Goal: Task Accomplishment & Management: Use online tool/utility

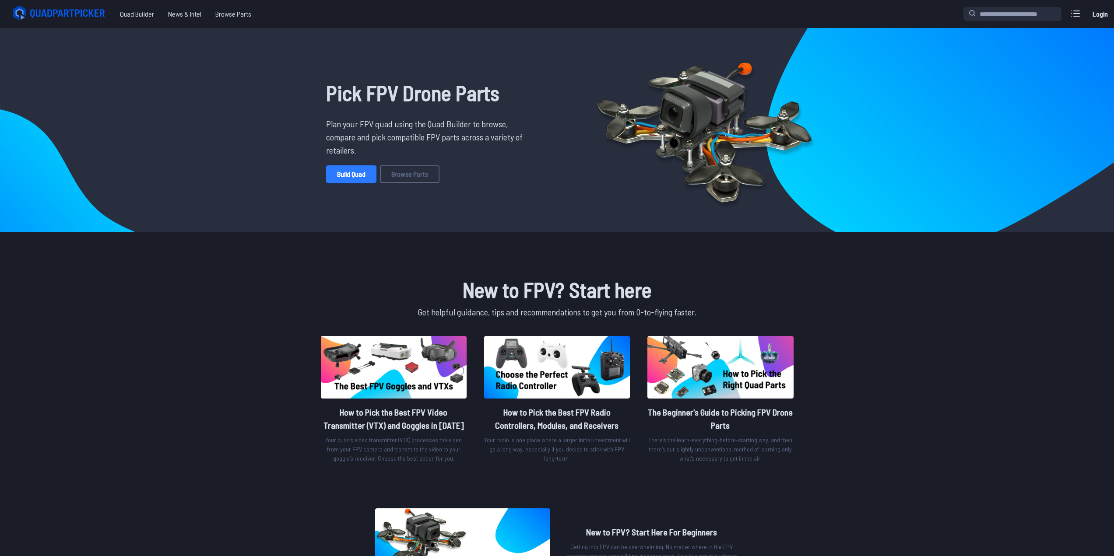
click at [348, 172] on link "Build Quad" at bounding box center [351, 174] width 50 height 18
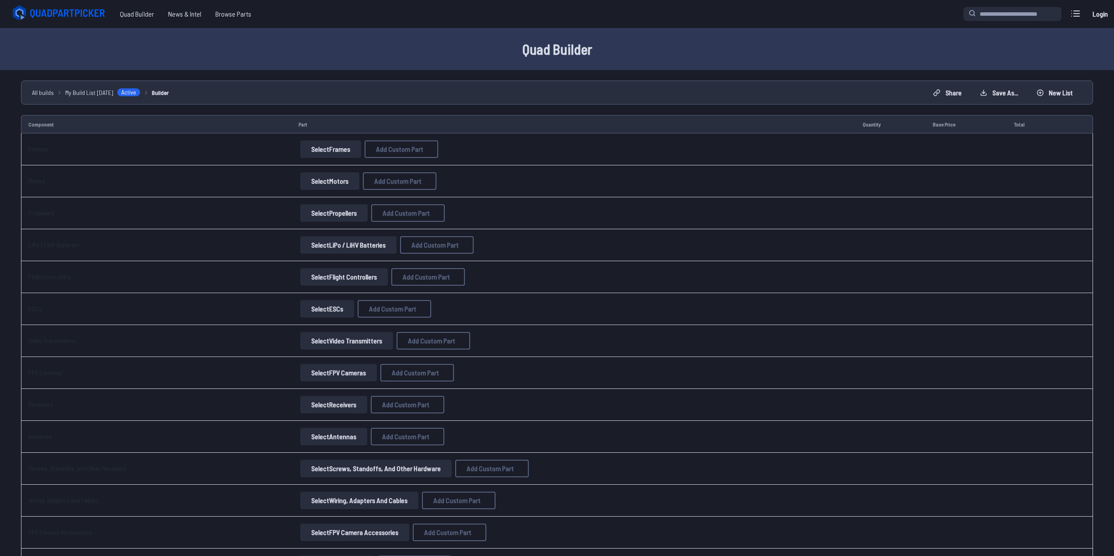
click at [323, 149] on button "Select Frames" at bounding box center [330, 150] width 61 height 18
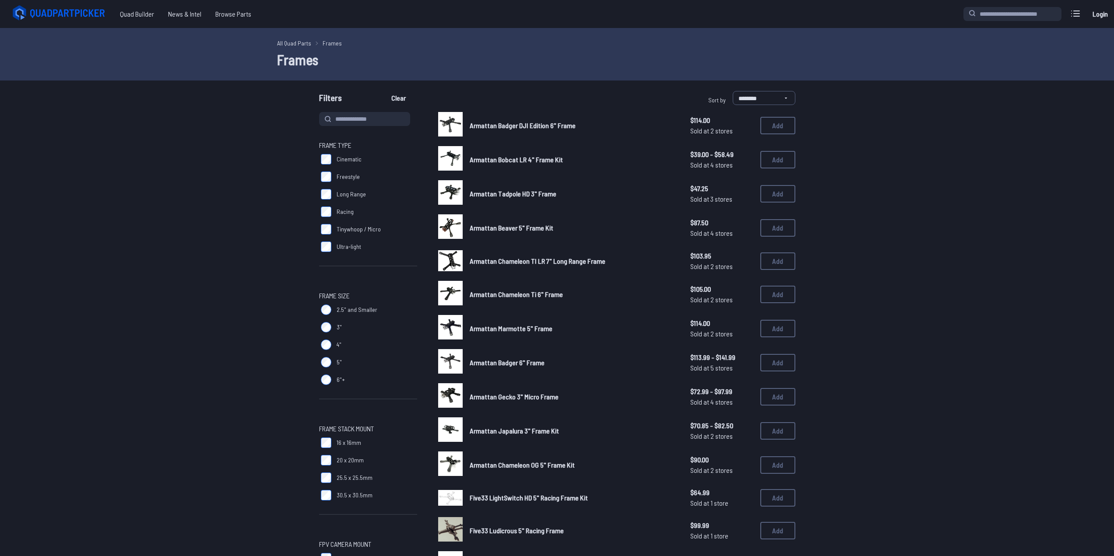
click at [327, 153] on label "Cinematic" at bounding box center [368, 160] width 98 height 18
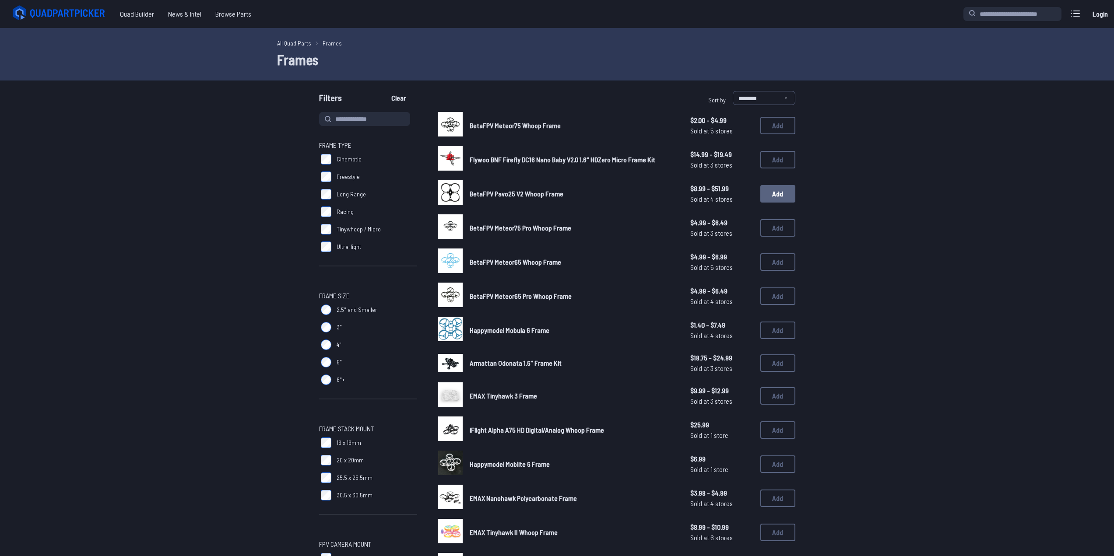
click at [774, 194] on button "Add" at bounding box center [778, 194] width 35 height 18
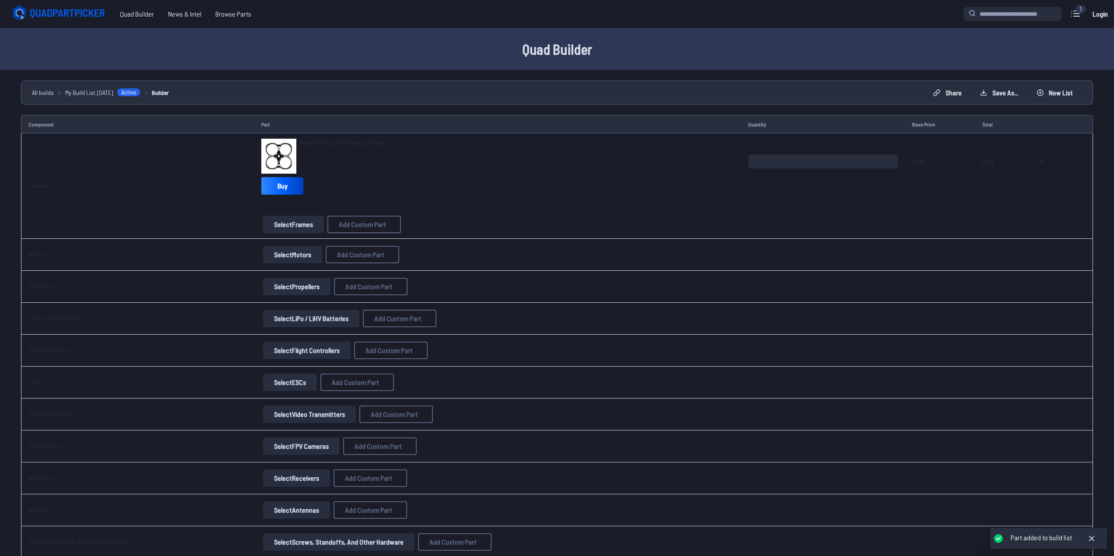
click at [298, 255] on button "Select Motors" at bounding box center [292, 255] width 59 height 18
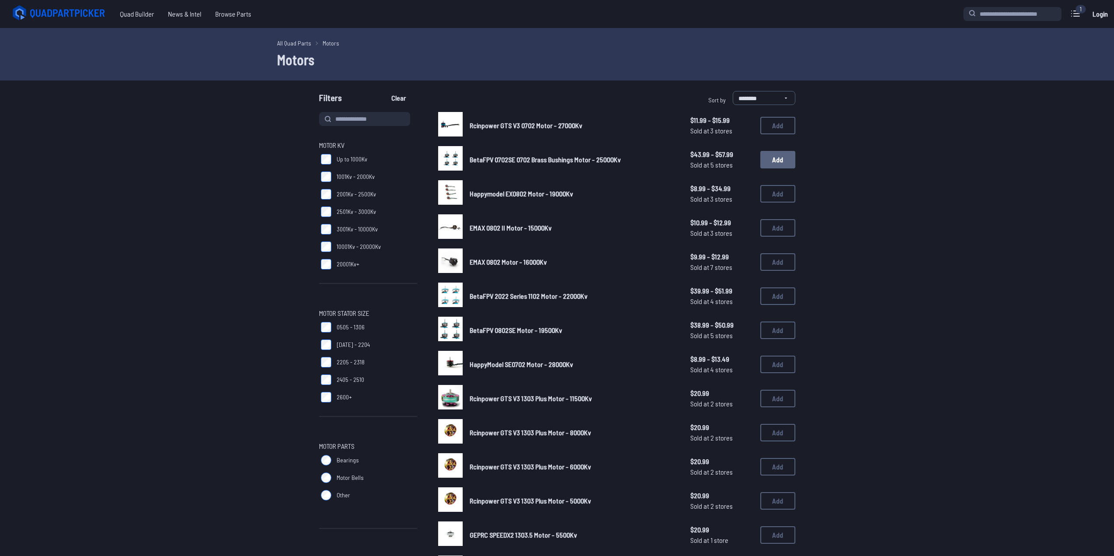
click at [769, 163] on button "Add" at bounding box center [778, 160] width 35 height 18
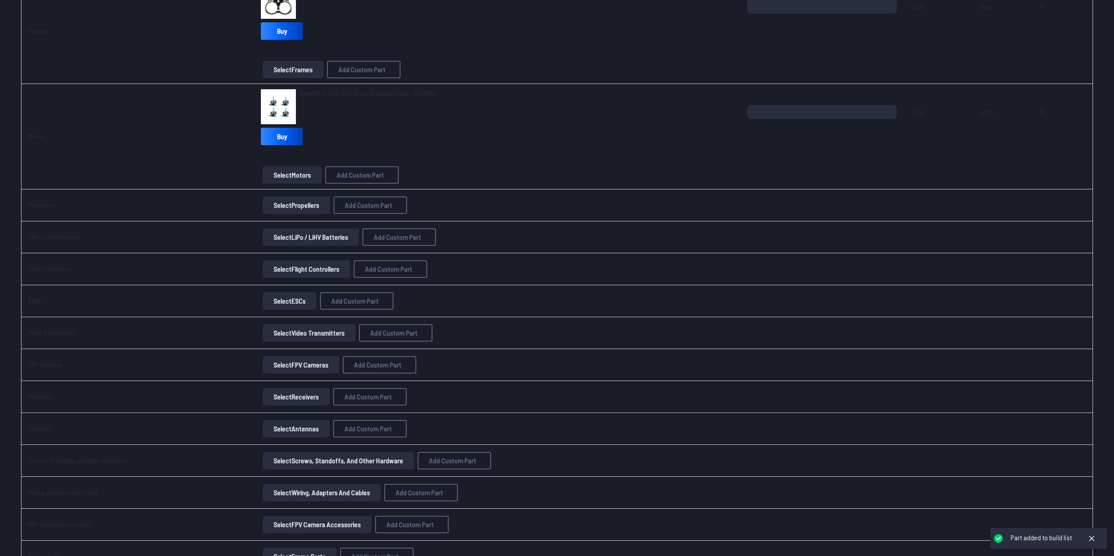
scroll to position [175, 0]
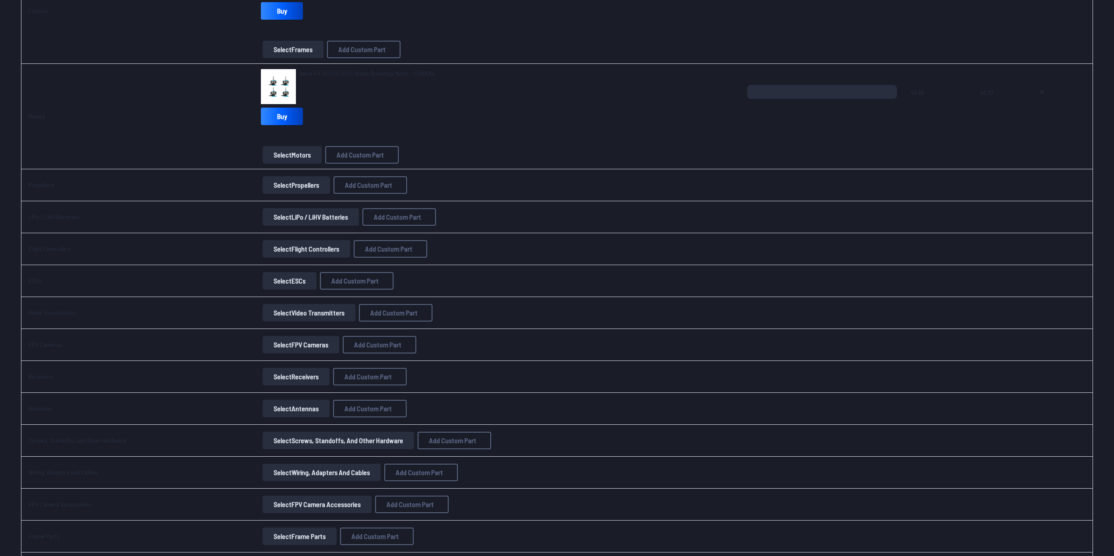
click at [287, 186] on button "Select Propellers" at bounding box center [296, 185] width 67 height 18
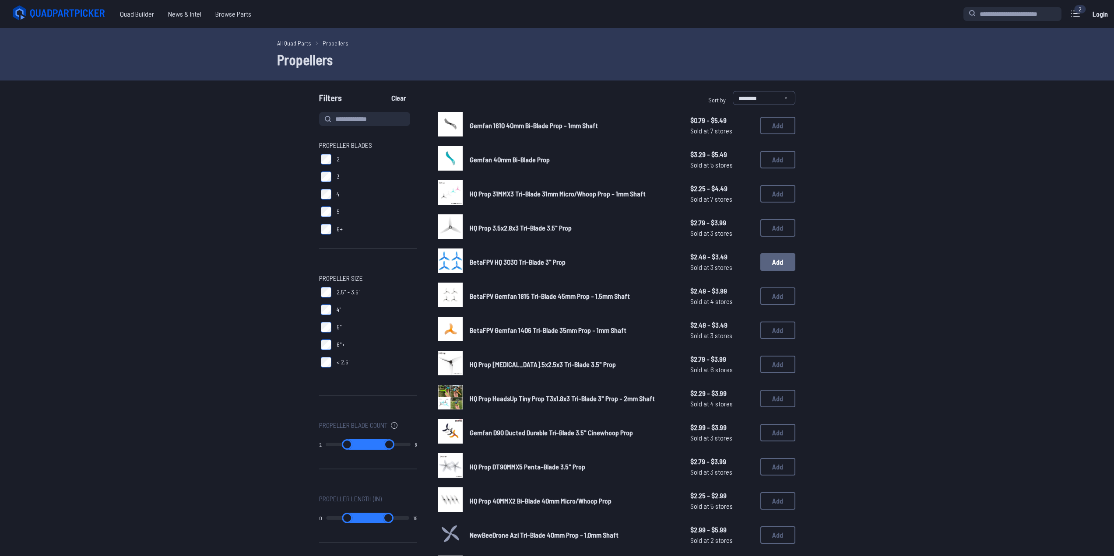
click at [779, 265] on button "Add" at bounding box center [778, 263] width 35 height 18
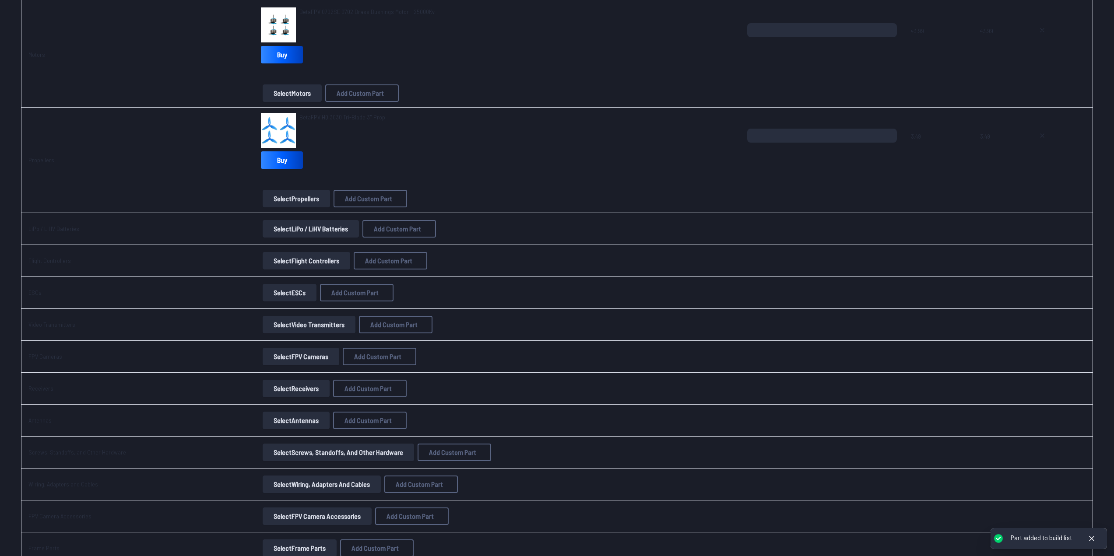
scroll to position [263, 0]
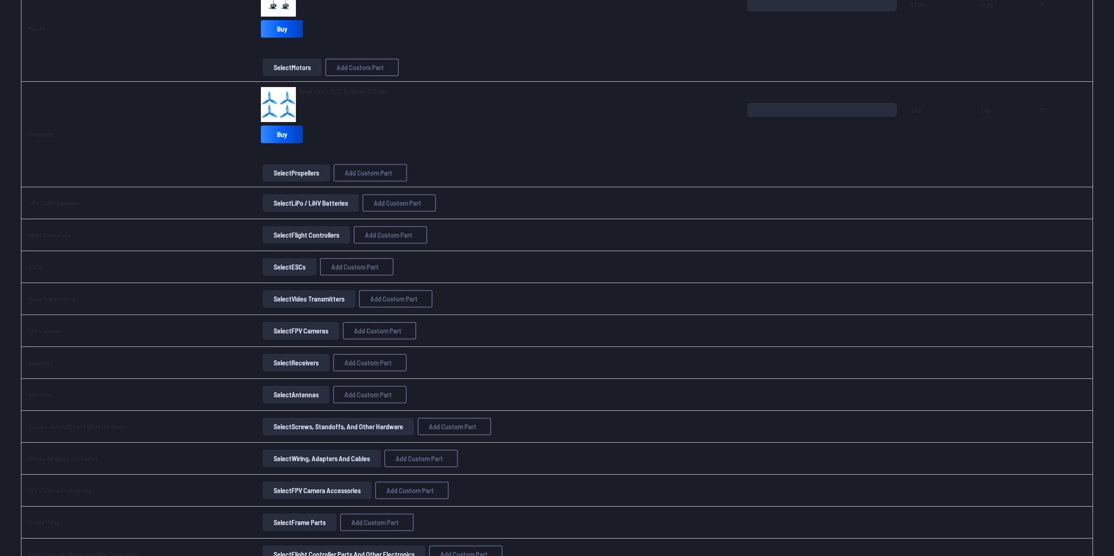
click at [294, 174] on button "Select Propellers" at bounding box center [296, 173] width 67 height 18
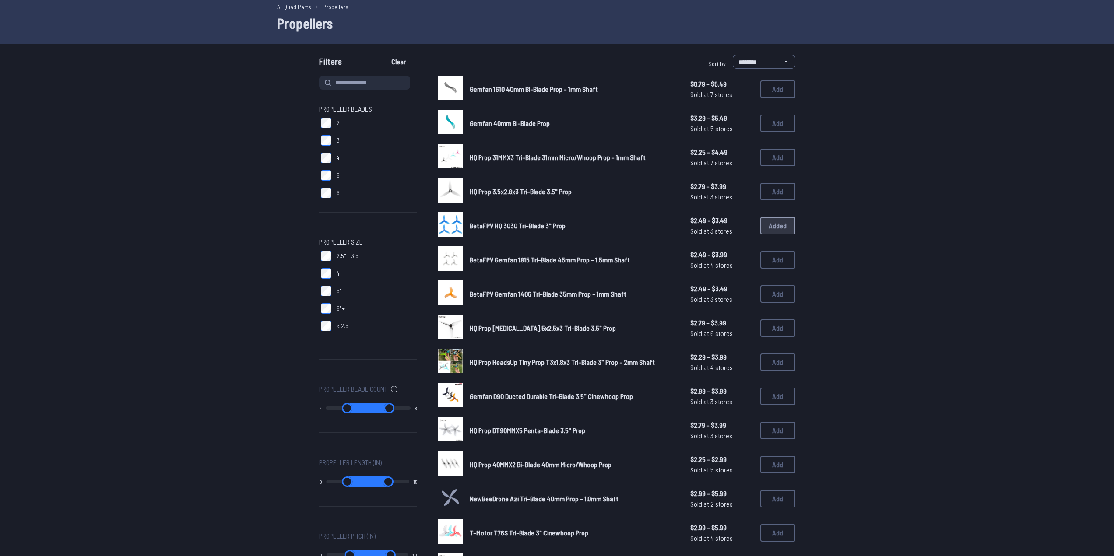
scroll to position [44, 0]
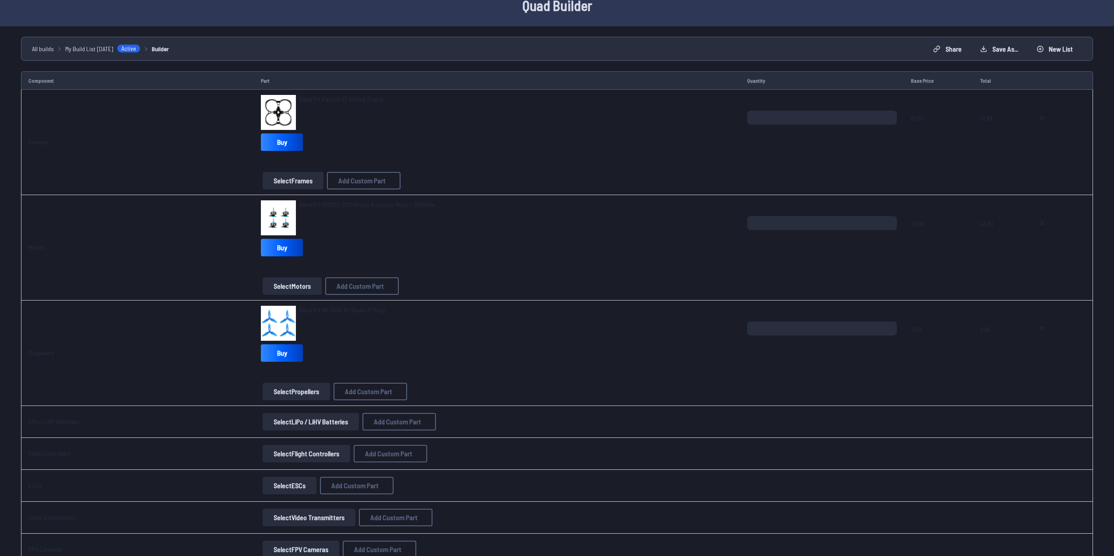
scroll to position [263, 0]
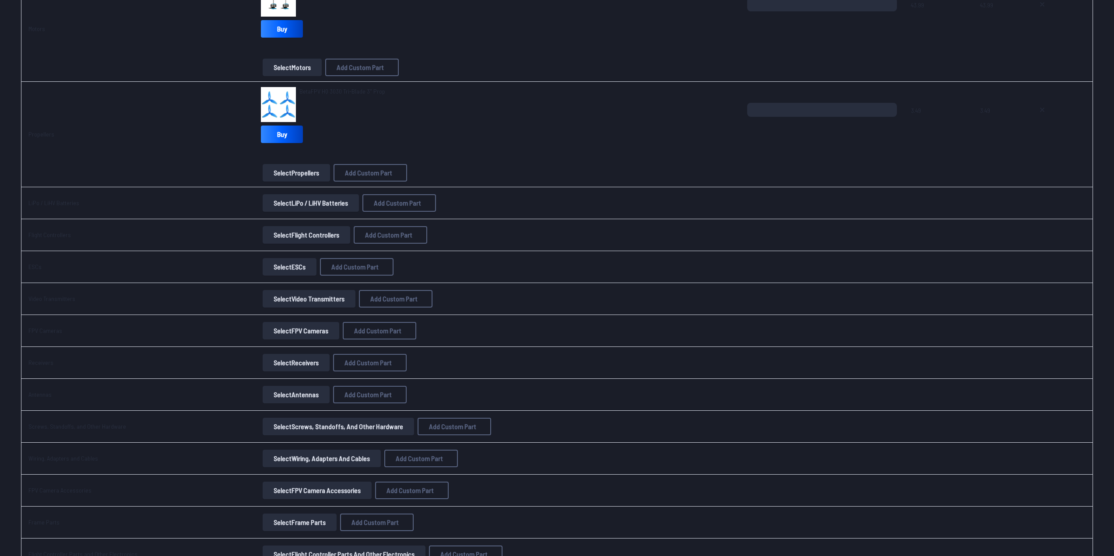
click at [292, 206] on button "Select LiPo / LiHV Batteries" at bounding box center [311, 203] width 96 height 18
click at [303, 202] on button "Select LiPo / LiHV Batteries" at bounding box center [311, 203] width 96 height 18
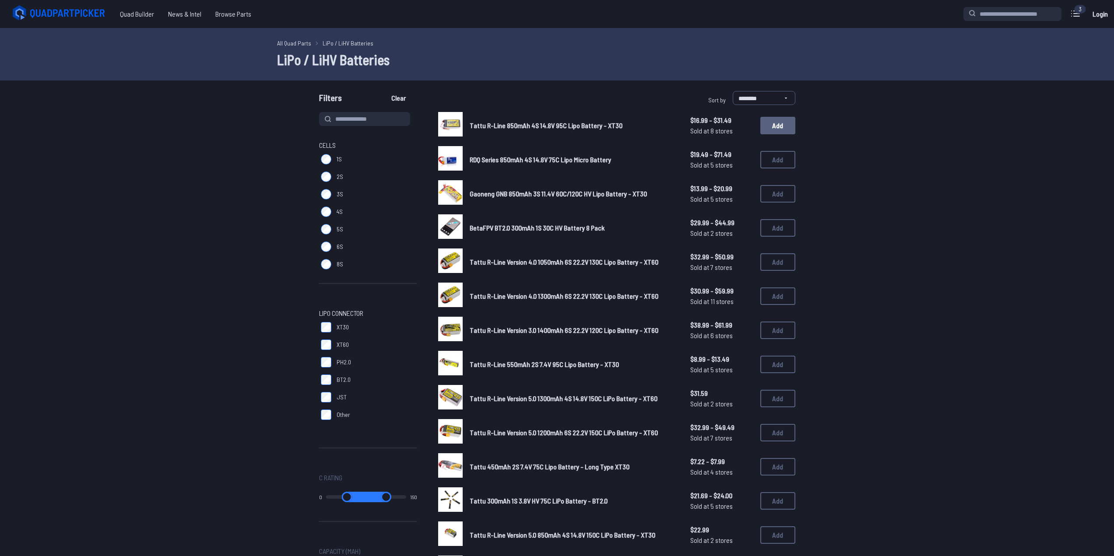
click at [778, 125] on button "Add" at bounding box center [778, 126] width 35 height 18
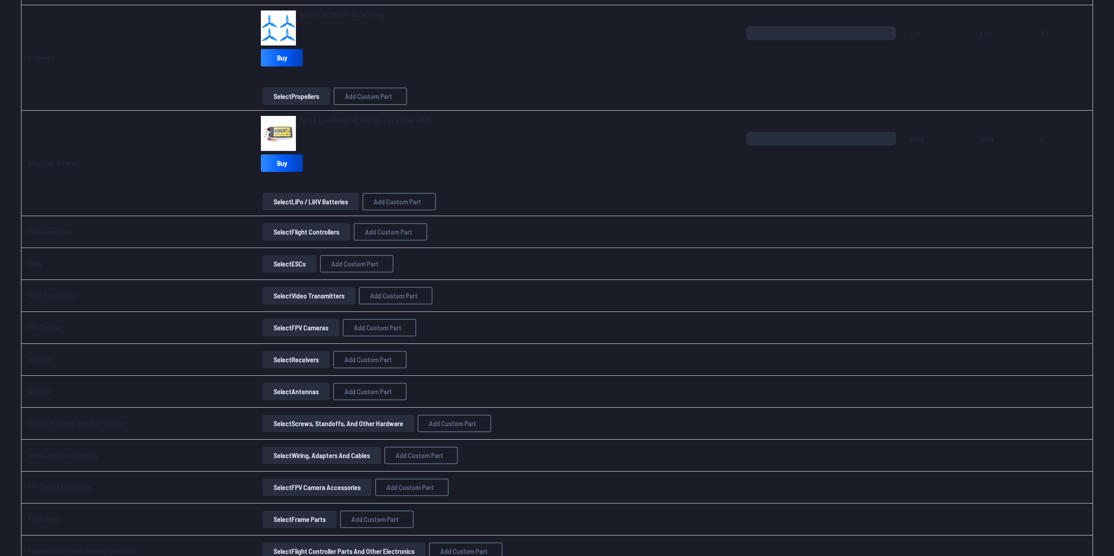
scroll to position [306, 0]
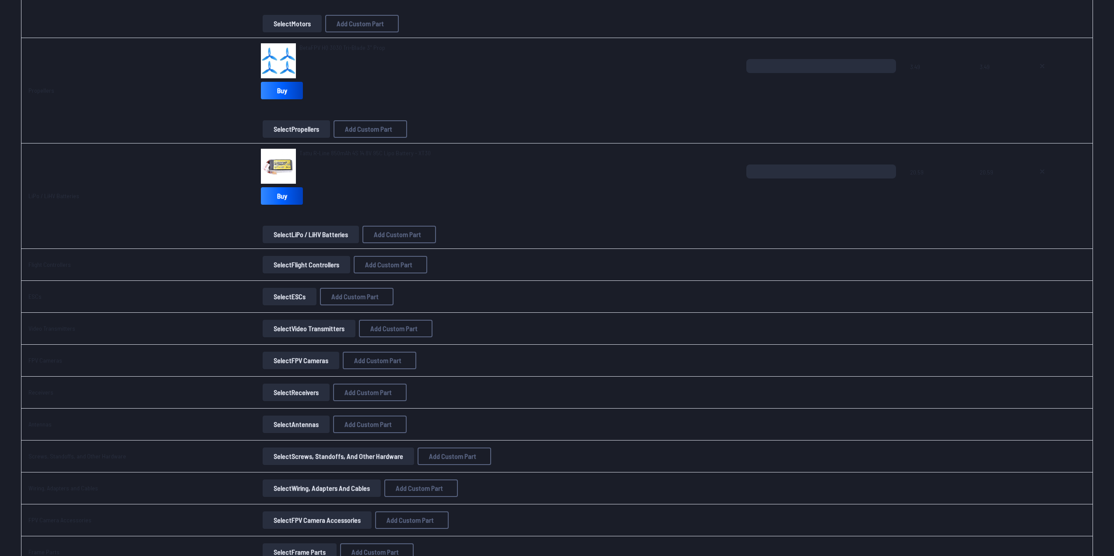
click at [290, 327] on button "Select Video Transmitters" at bounding box center [309, 329] width 93 height 18
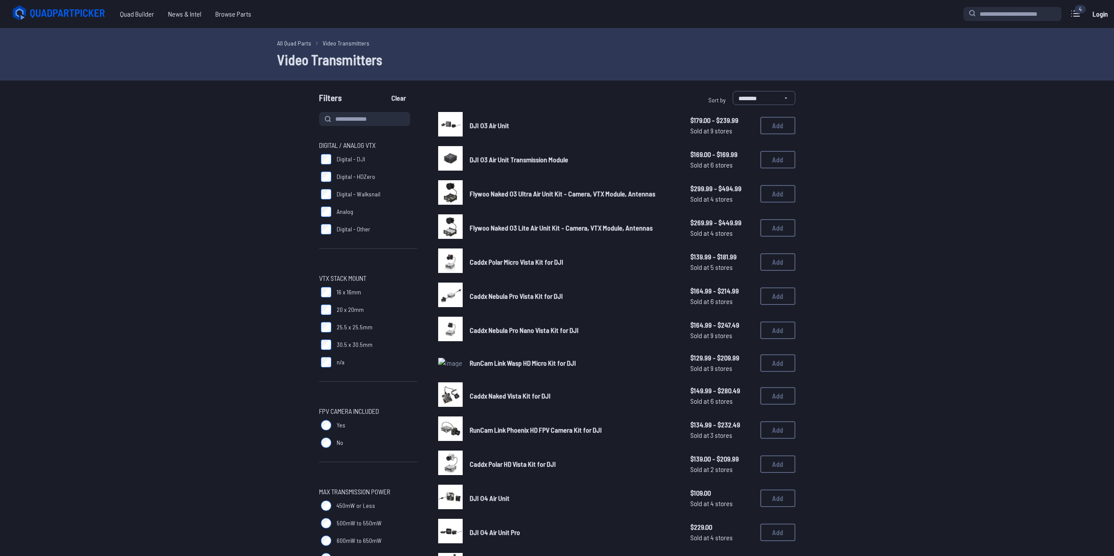
click at [238, 208] on form "**********" at bounding box center [557, 502] width 1114 height 823
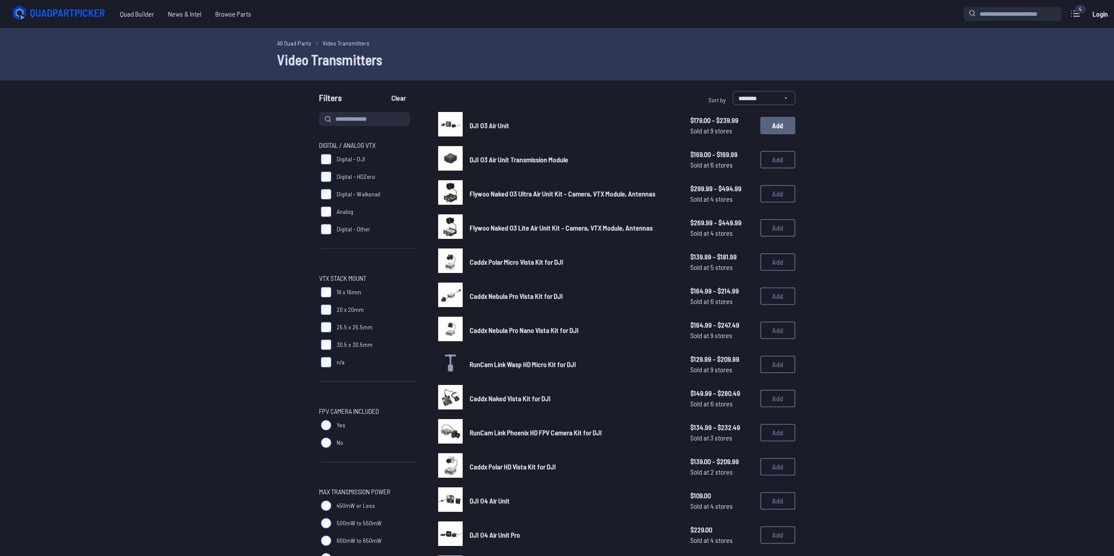
click at [778, 128] on button "Add" at bounding box center [778, 126] width 35 height 18
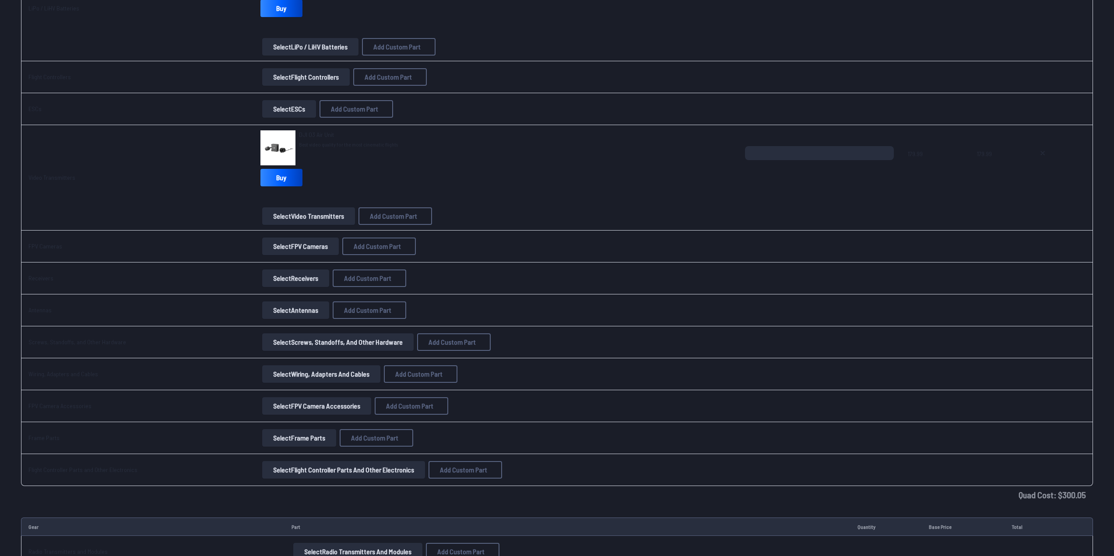
scroll to position [482, 0]
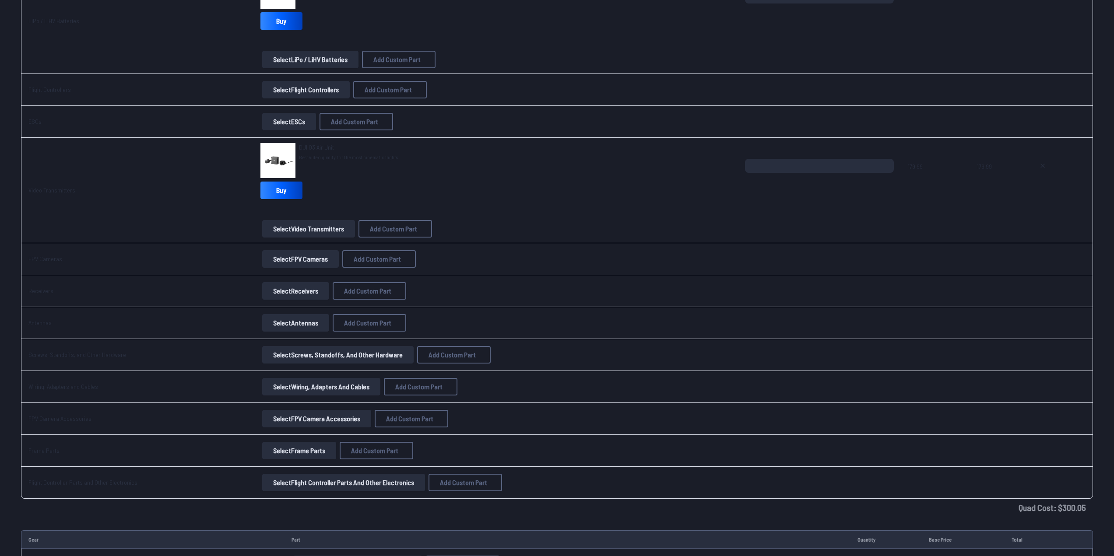
click at [280, 118] on button "Select ESCs" at bounding box center [289, 122] width 54 height 18
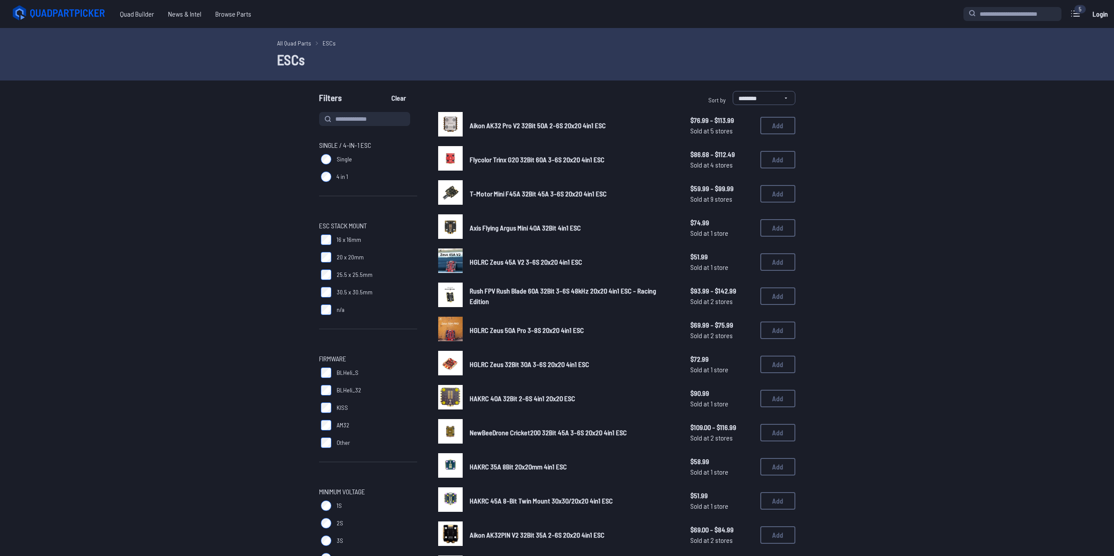
click at [512, 195] on span "T-Motor Mini F45A 32Bit 45A 3-6S 20x20 4in1 ESC" at bounding box center [538, 194] width 137 height 8
click at [771, 191] on button "Add" at bounding box center [778, 194] width 35 height 18
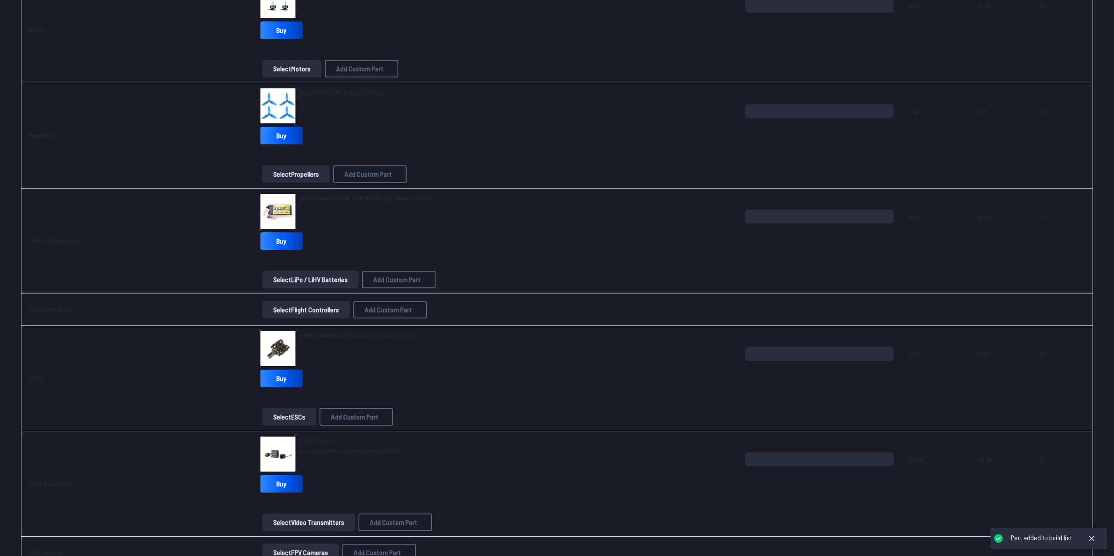
scroll to position [263, 0]
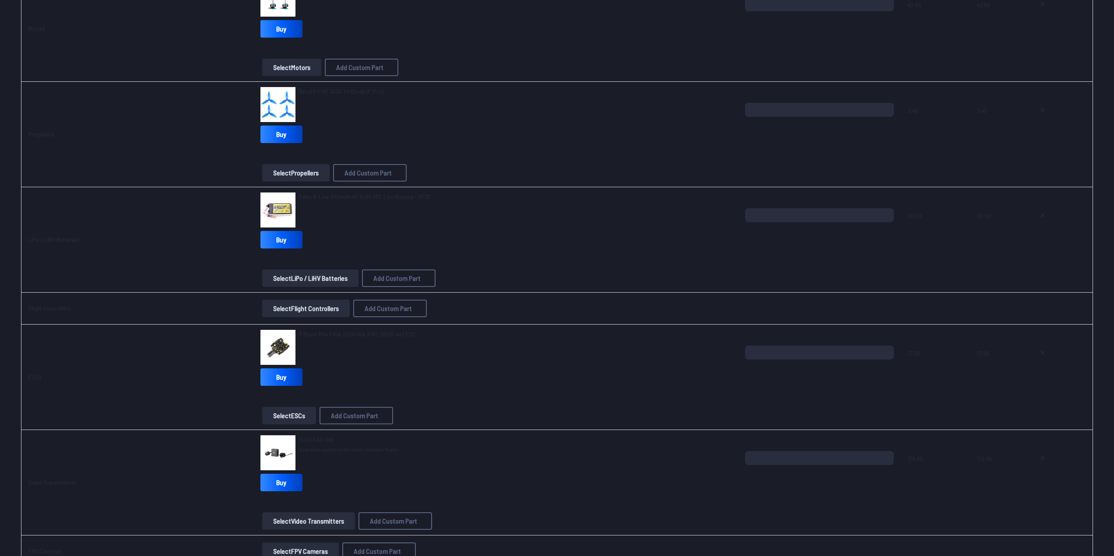
click at [303, 312] on button "Select Flight Controllers" at bounding box center [306, 309] width 88 height 18
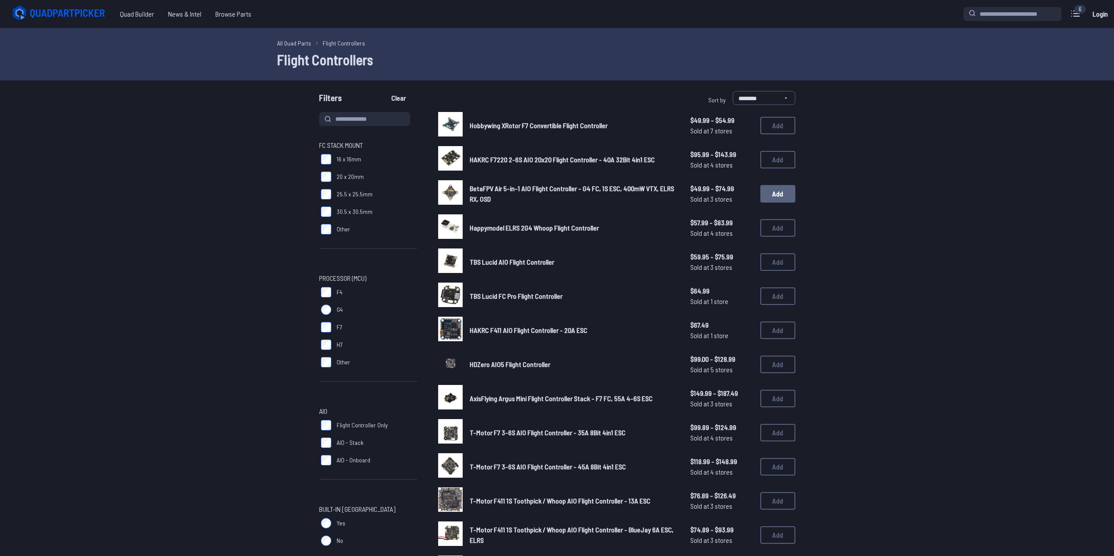
click at [772, 193] on button "Add" at bounding box center [778, 194] width 35 height 18
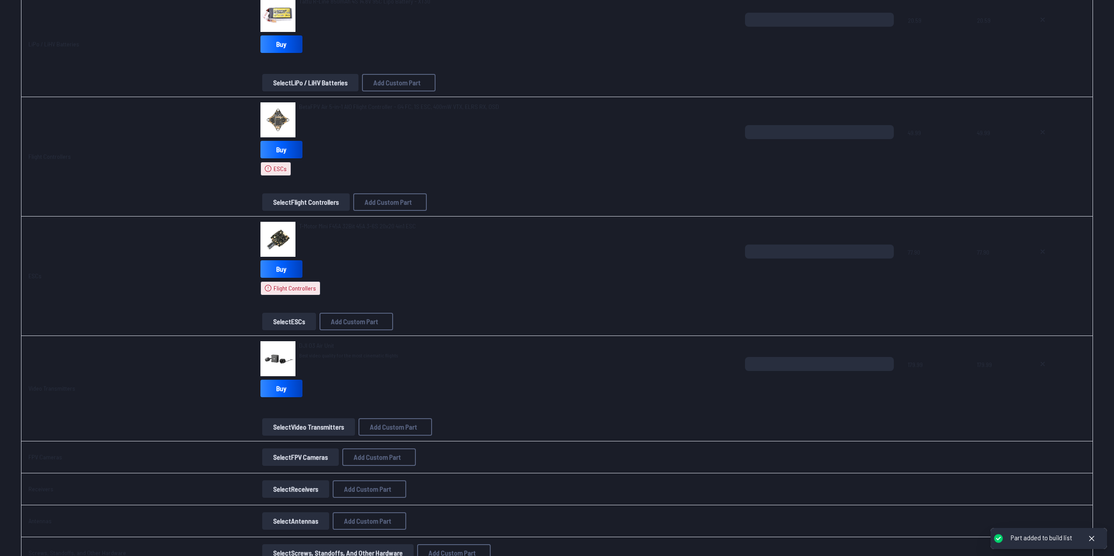
scroll to position [569, 0]
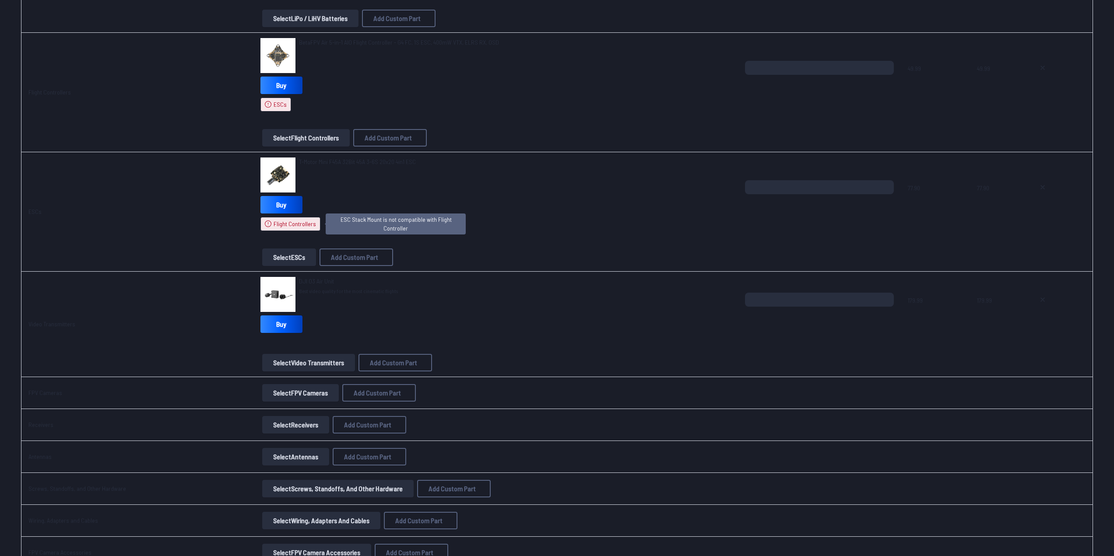
click at [275, 226] on span "Flight Controllers" at bounding box center [295, 224] width 42 height 9
click at [279, 259] on button "Select ESCs" at bounding box center [289, 258] width 54 height 18
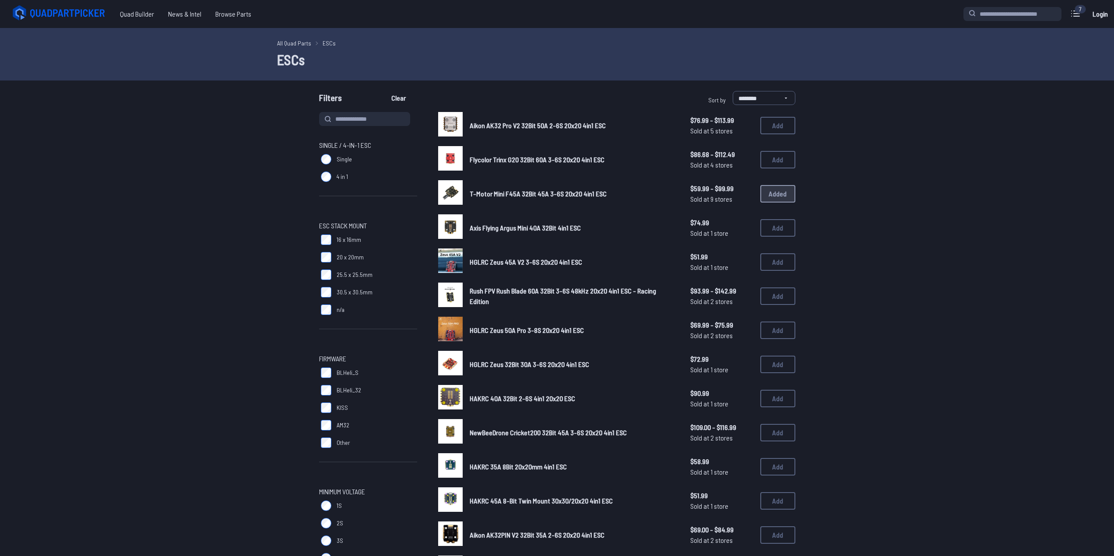
click at [771, 195] on div "T-Motor Mini F45A 32Bit 45A 3-6S 20x20 4in1 ESC $59.99 - $99.99 Sold at 9 store…" at bounding box center [616, 193] width 357 height 27
click at [773, 298] on button "Add" at bounding box center [778, 297] width 35 height 18
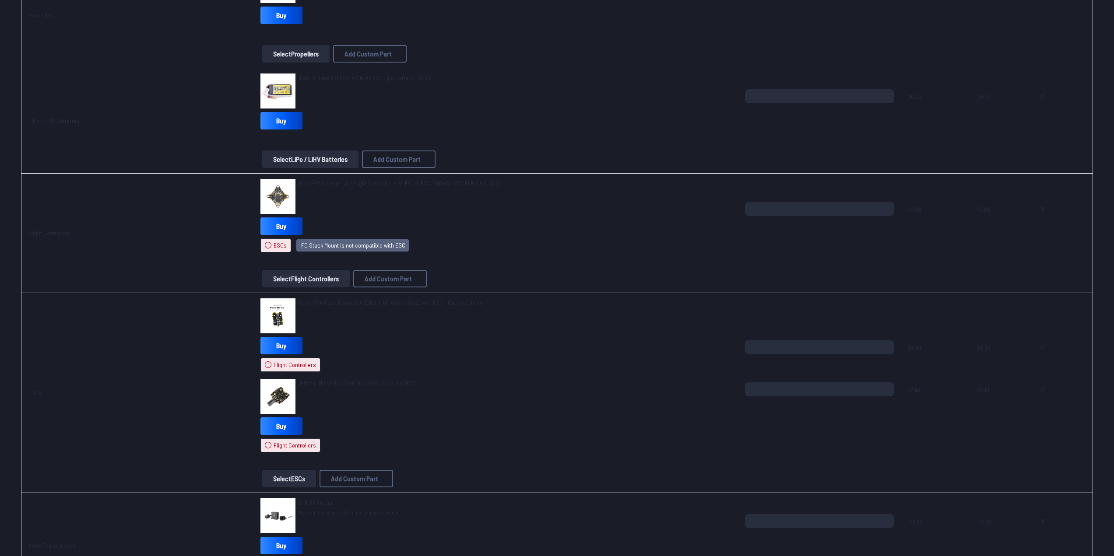
scroll to position [525, 0]
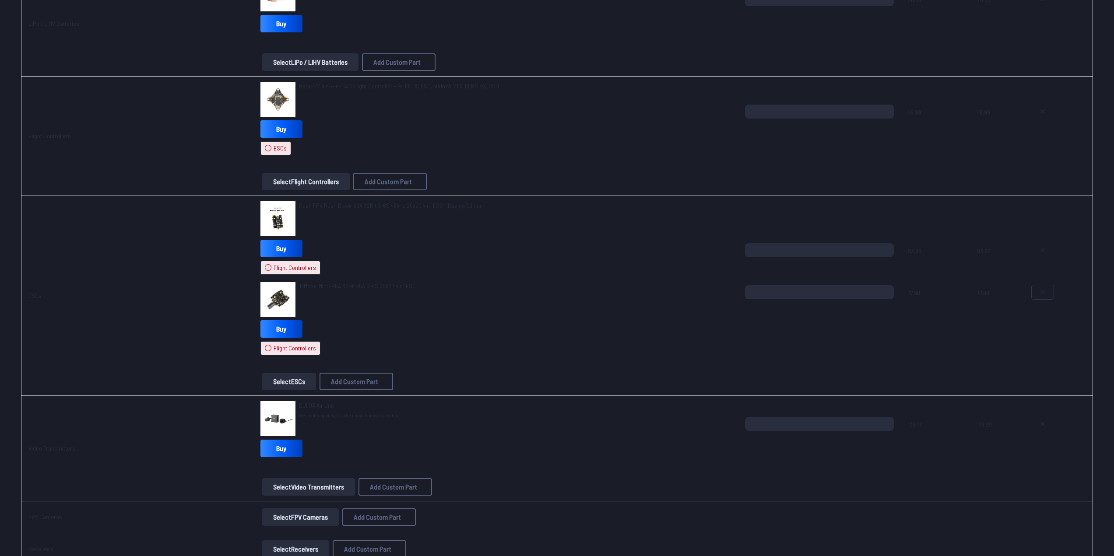
click at [1046, 294] on button at bounding box center [1043, 292] width 22 height 14
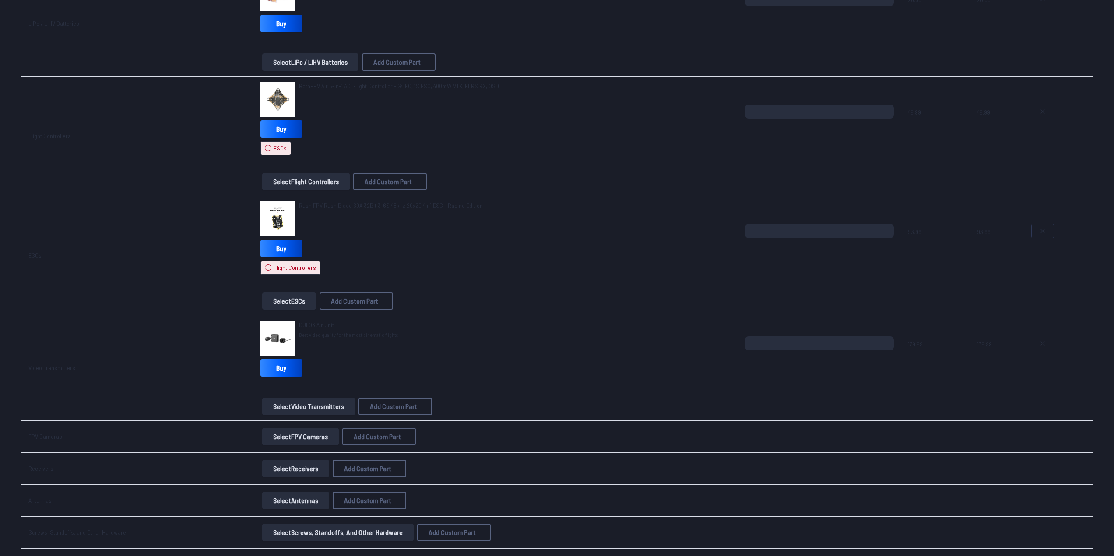
click at [1044, 229] on icon at bounding box center [1042, 231] width 7 height 7
type textarea "**********"
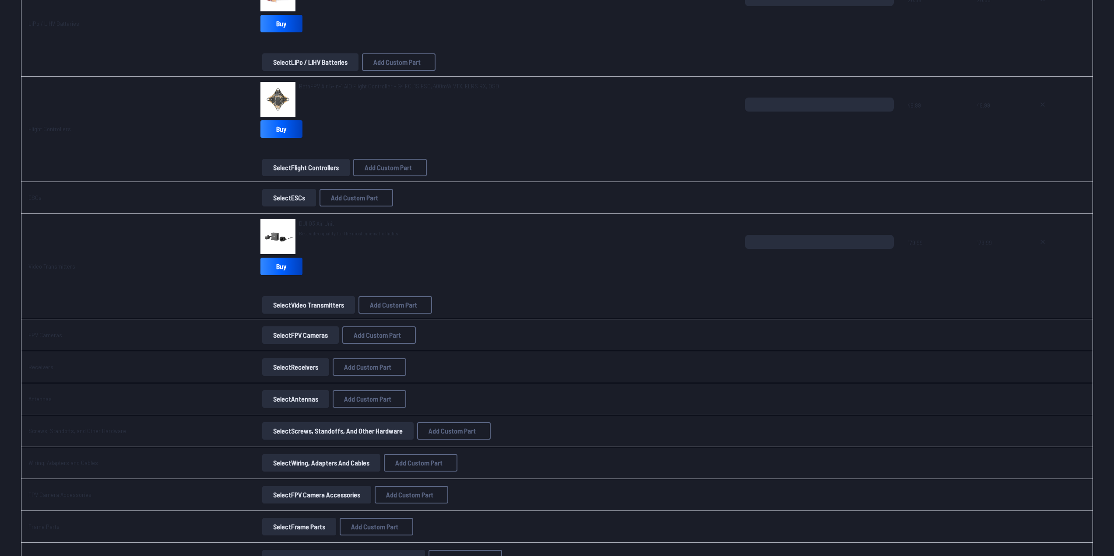
click at [277, 200] on button "Select ESCs" at bounding box center [289, 198] width 54 height 18
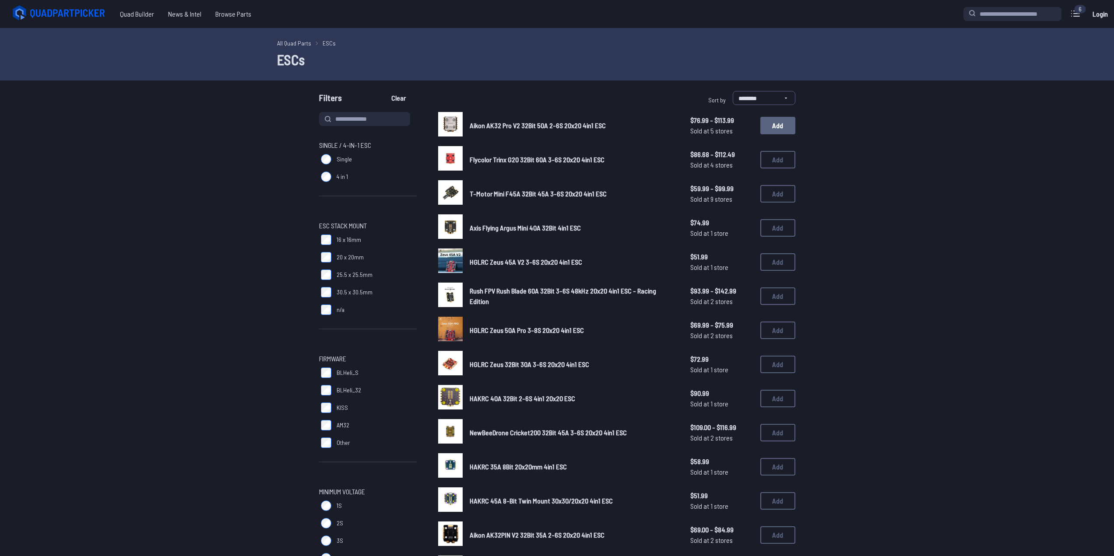
click at [778, 127] on button "Add" at bounding box center [778, 126] width 35 height 18
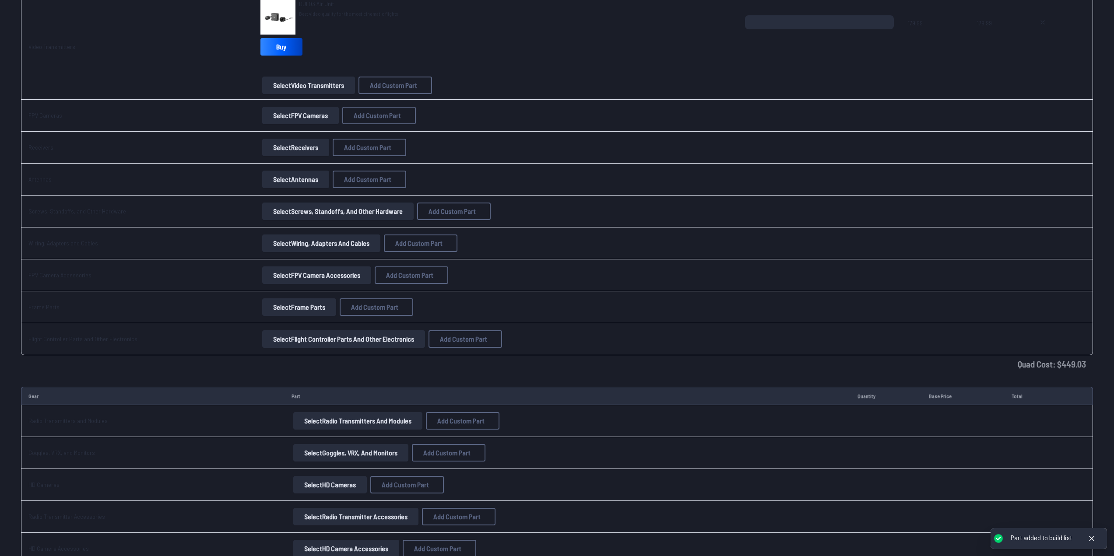
scroll to position [788, 0]
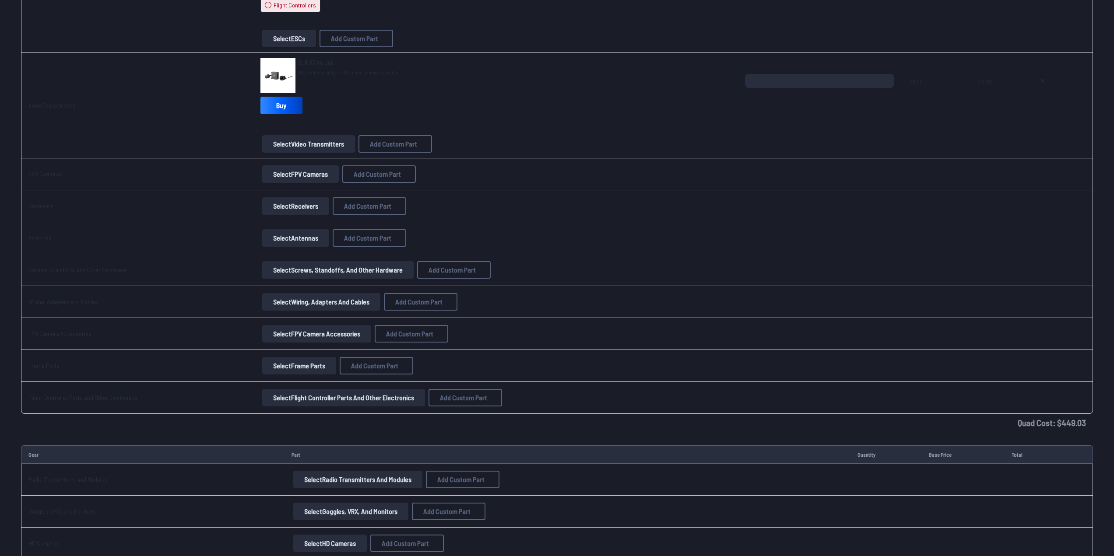
click at [298, 173] on button "Select FPV Cameras" at bounding box center [300, 174] width 77 height 18
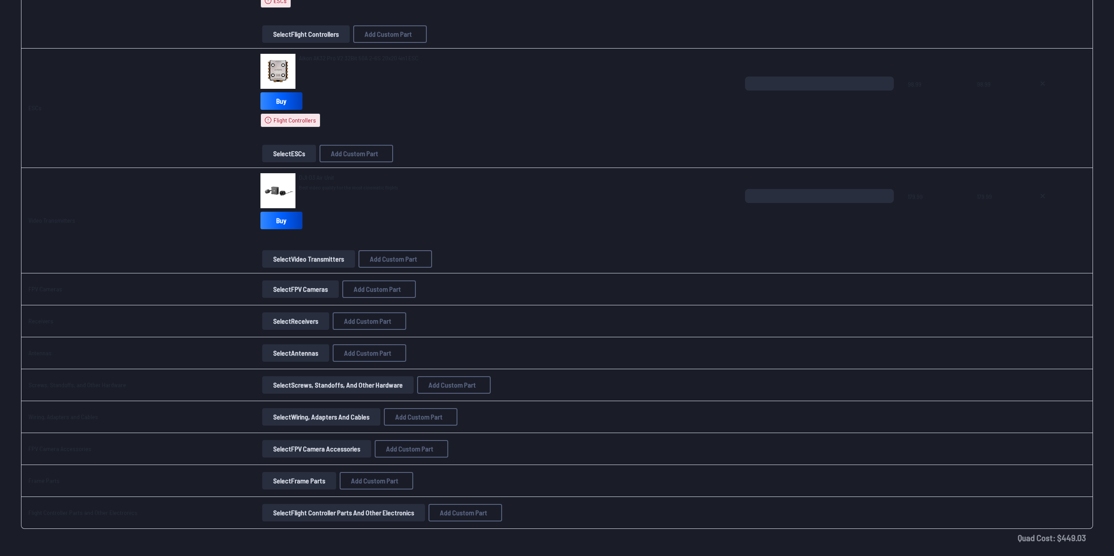
scroll to position [613, 0]
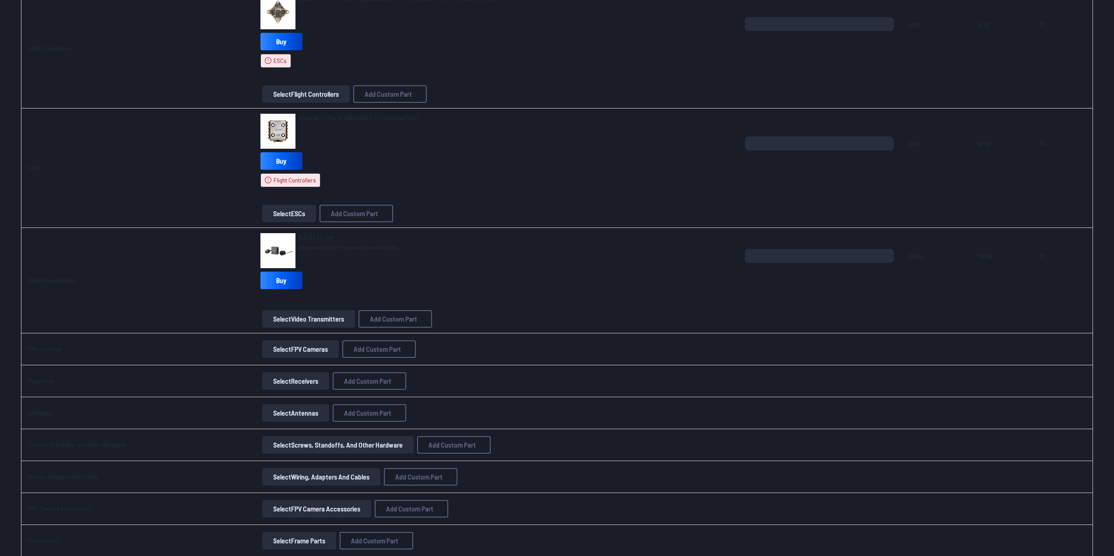
click at [286, 382] on button "Select Receivers" at bounding box center [295, 382] width 67 height 18
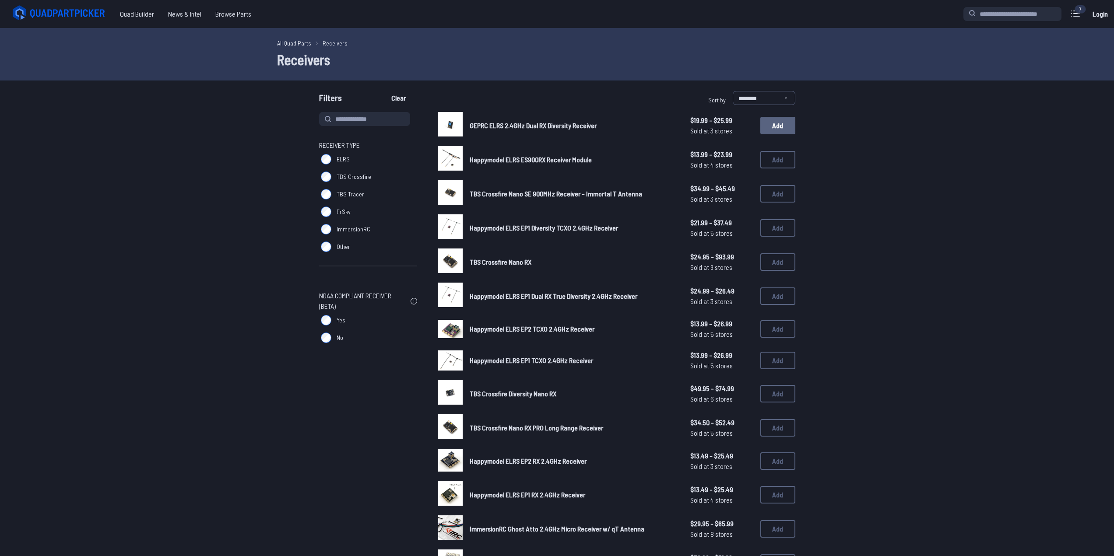
click at [774, 128] on button "Add" at bounding box center [778, 126] width 35 height 18
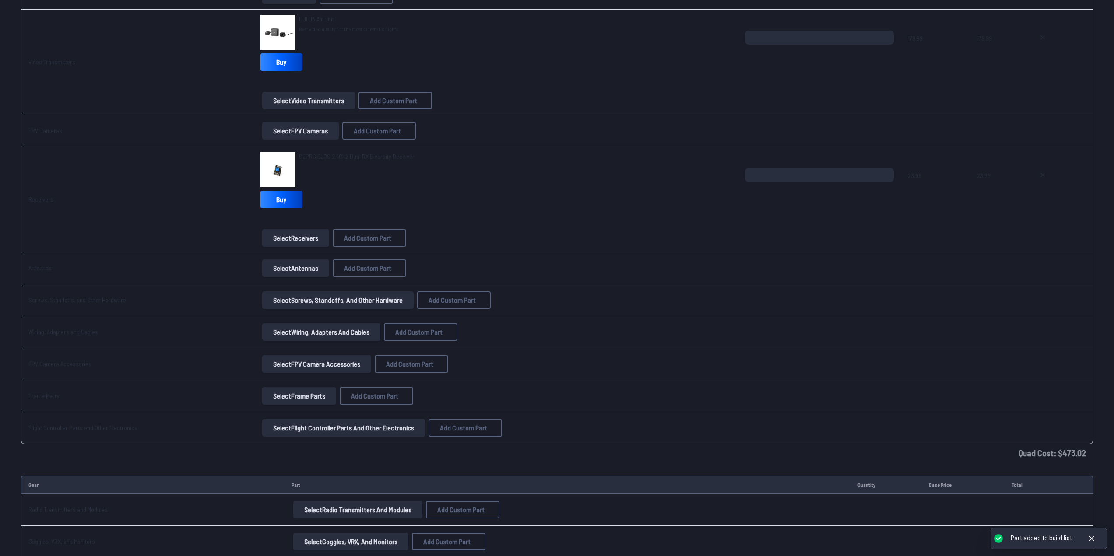
scroll to position [832, 0]
click at [300, 272] on button "Select Antennas" at bounding box center [295, 268] width 67 height 18
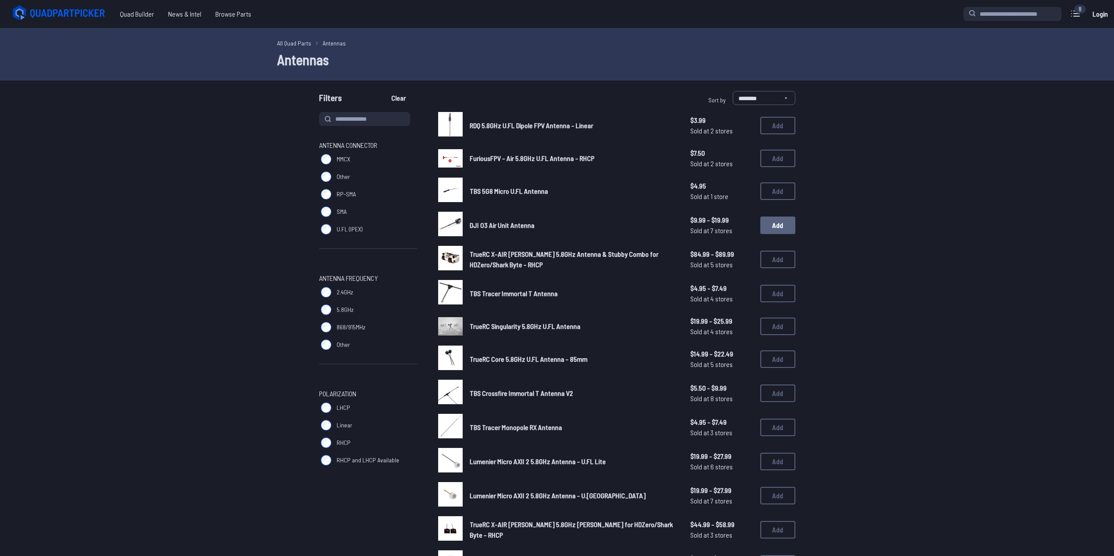
click at [769, 225] on button "Add" at bounding box center [778, 226] width 35 height 18
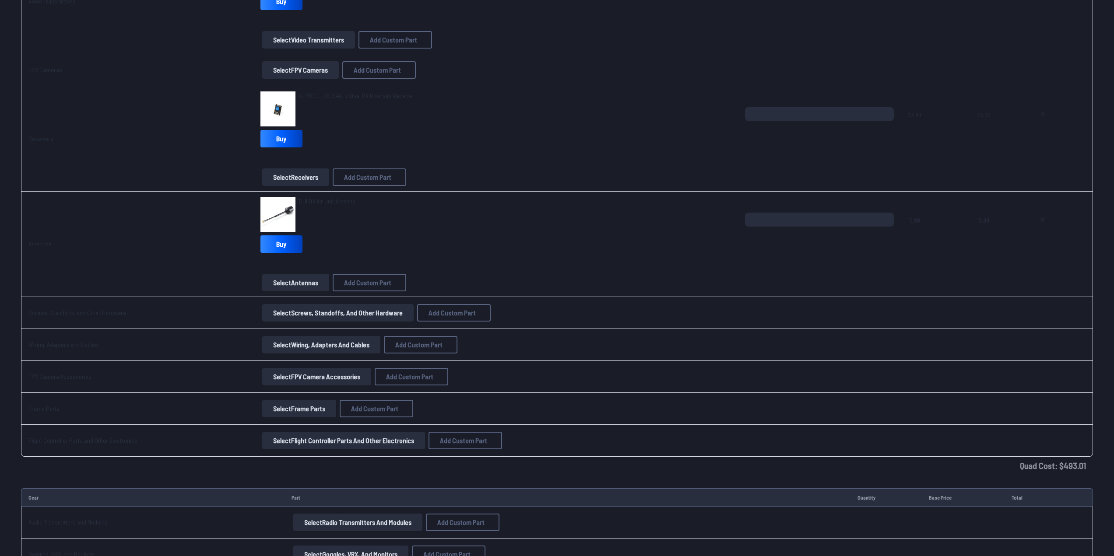
scroll to position [1270, 0]
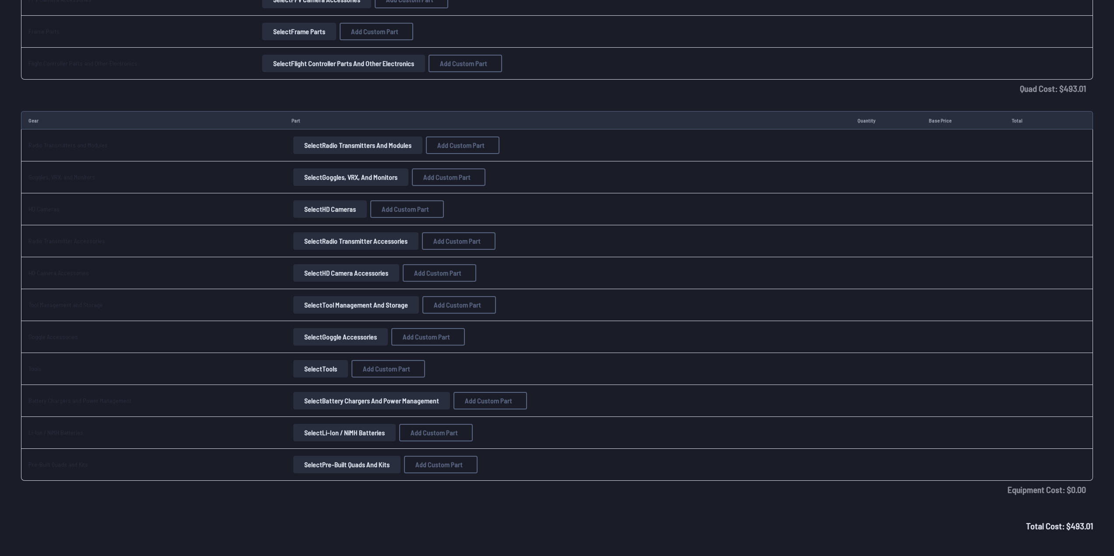
click at [344, 179] on button "Select Goggles, VRX, and Monitors" at bounding box center [350, 178] width 115 height 18
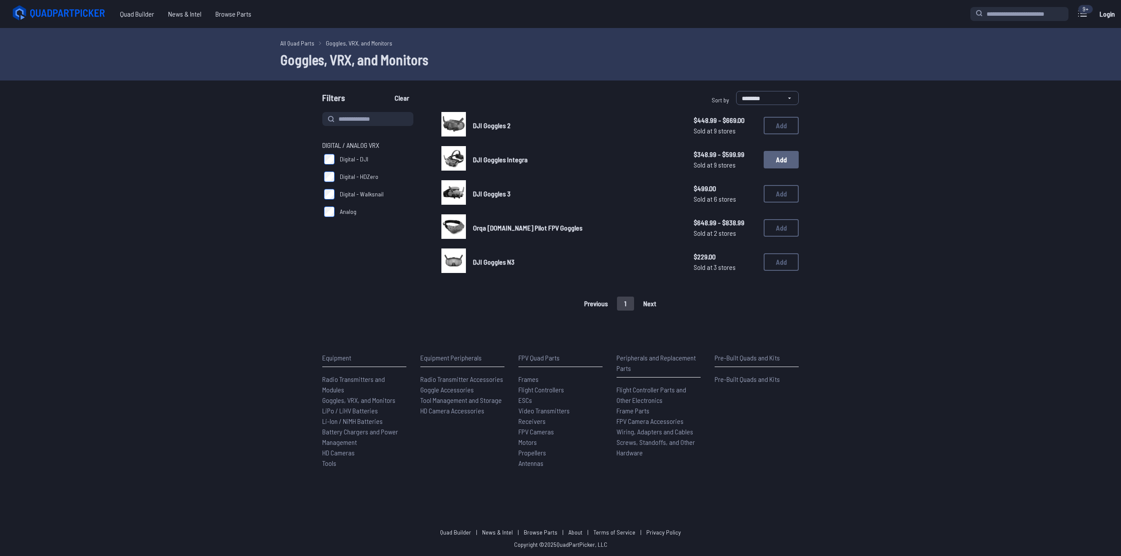
click at [772, 160] on button "Add" at bounding box center [781, 160] width 35 height 18
